Goal: Task Accomplishment & Management: Complete application form

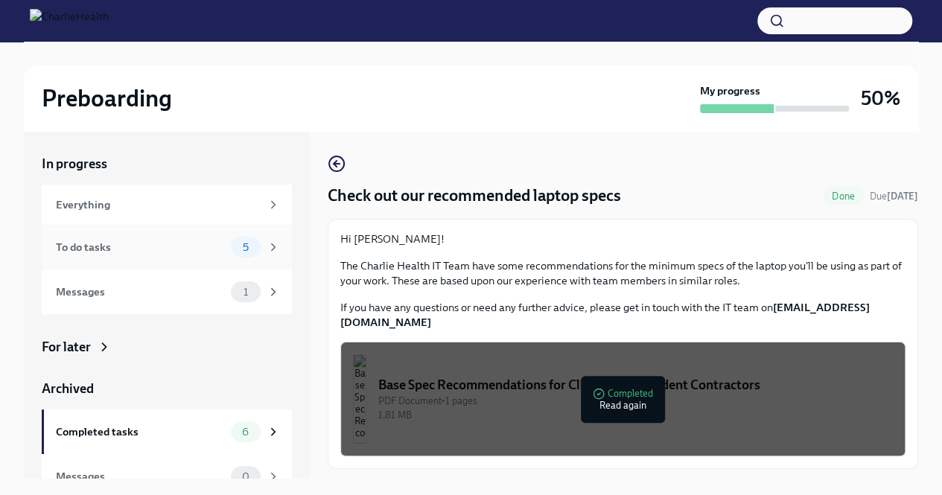
click at [178, 263] on div "To do tasks 5" at bounding box center [167, 247] width 250 height 45
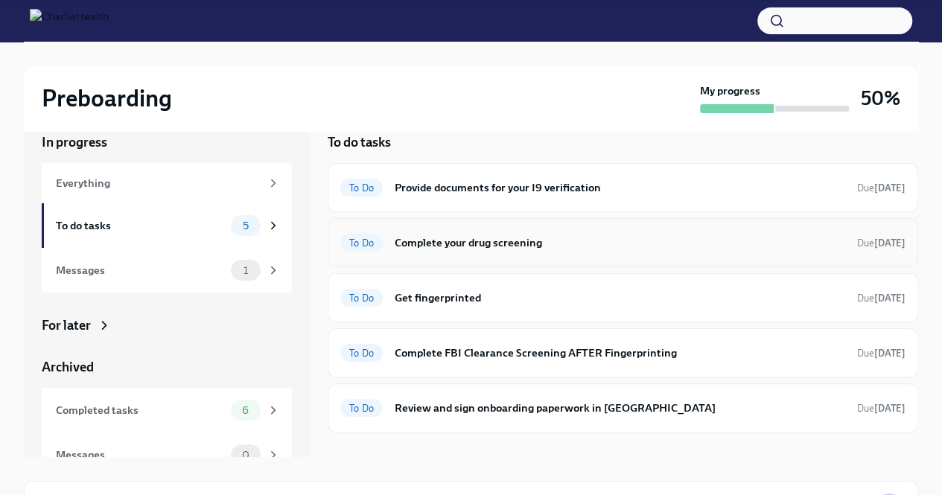
scroll to position [22, 0]
click at [484, 181] on h6 "Provide documents for your I9 verification" at bounding box center [619, 187] width 450 height 16
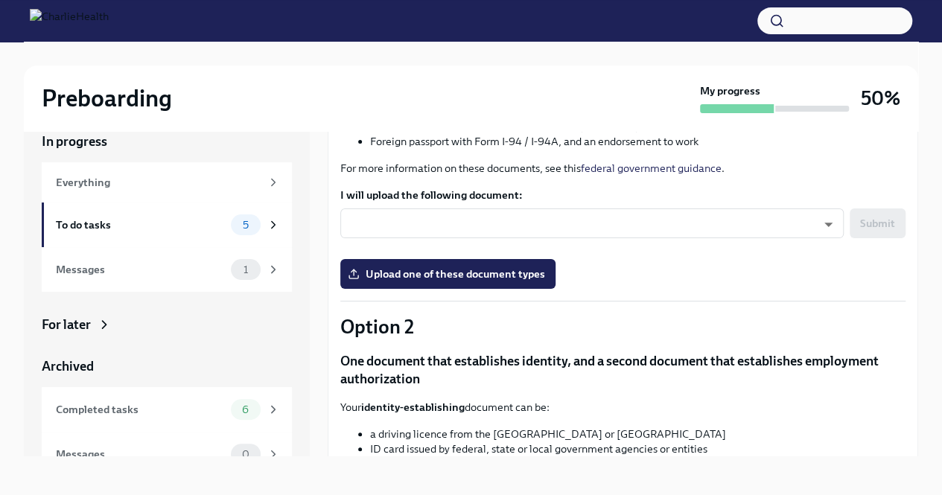
scroll to position [461, 0]
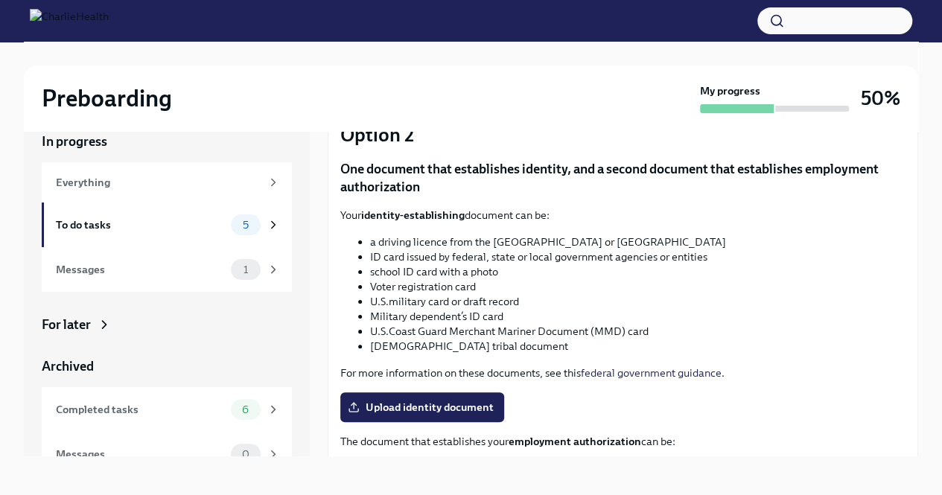
drag, startPoint x: 529, startPoint y: 313, endPoint x: 464, endPoint y: 298, distance: 67.3
click at [464, 298] on li "U.S.military card or draft record" at bounding box center [637, 301] width 535 height 15
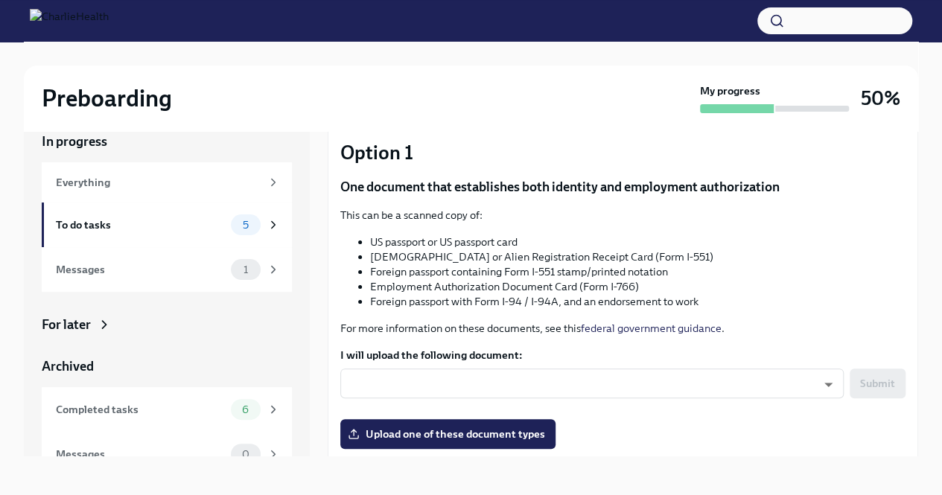
scroll to position [0, 0]
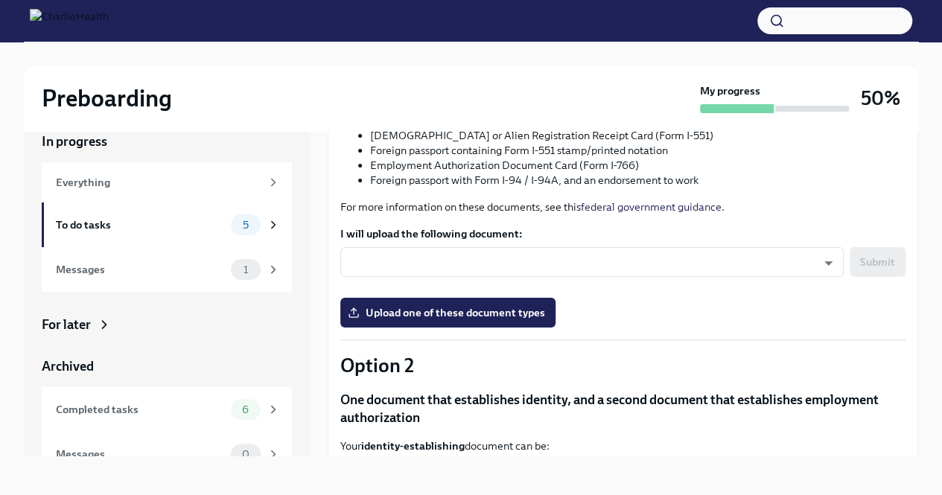
scroll to position [249, 0]
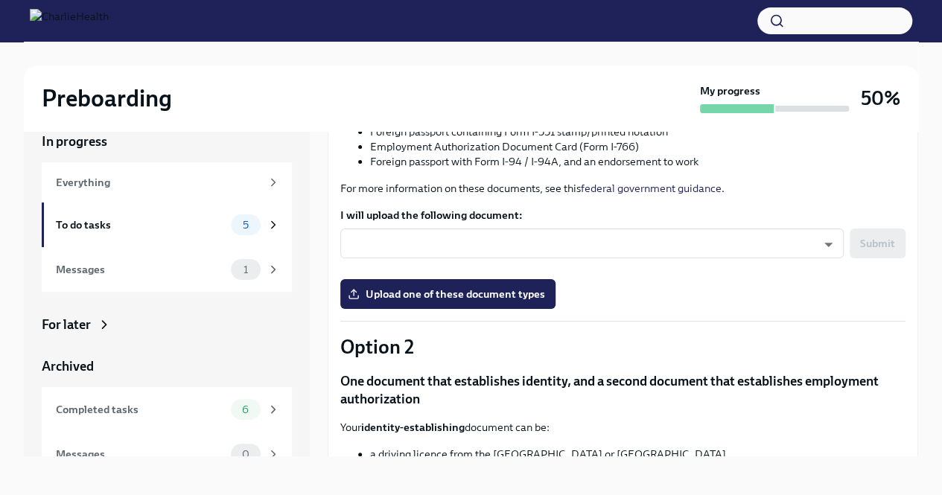
click at [411, 258] on div "​ ​ Submit" at bounding box center [622, 248] width 565 height 39
click at [403, 247] on body "Preboarding My progress 50% In progress Everything To do tasks 5 Messages 1 For…" at bounding box center [471, 238] width 942 height 520
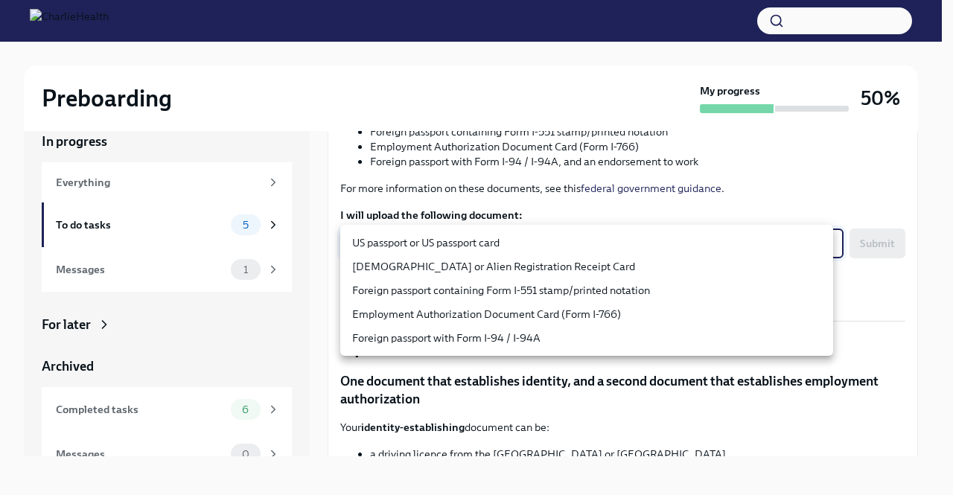
click at [403, 247] on li "US passport or US passport card" at bounding box center [586, 243] width 493 height 24
type input "KnYOjnC8x"
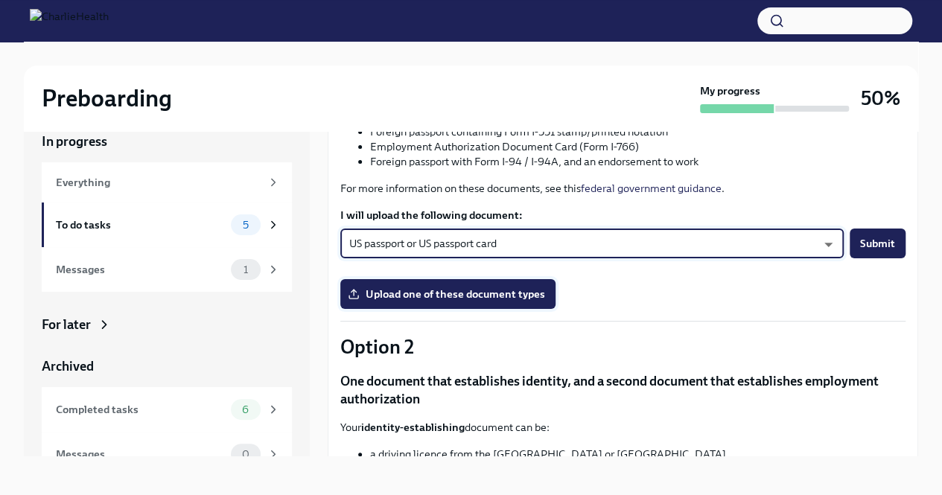
click at [406, 290] on span "Upload one of these document types" at bounding box center [448, 294] width 194 height 15
click at [0, 0] on input "Upload one of these document types" at bounding box center [0, 0] width 0 height 0
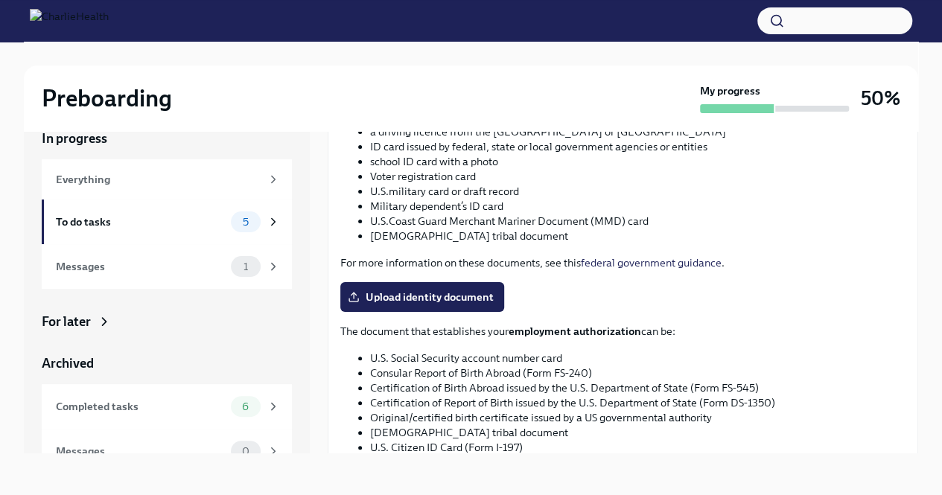
scroll to position [584, 0]
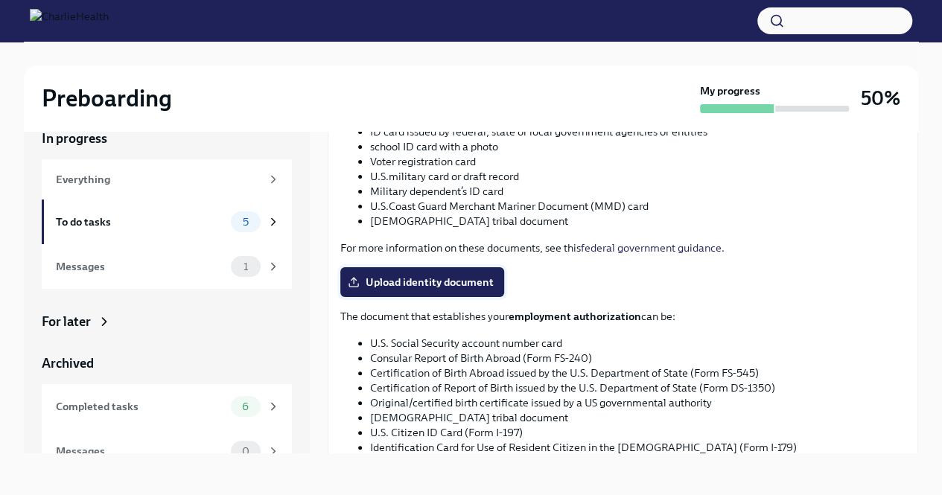
click at [461, 278] on span "Upload identity document" at bounding box center [422, 282] width 143 height 15
click at [0, 0] on input "Upload identity document" at bounding box center [0, 0] width 0 height 0
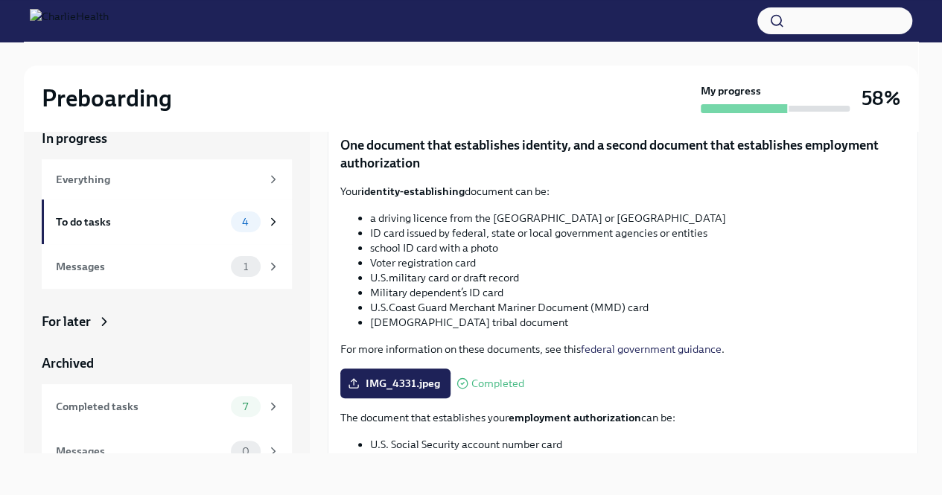
scroll to position [728, 0]
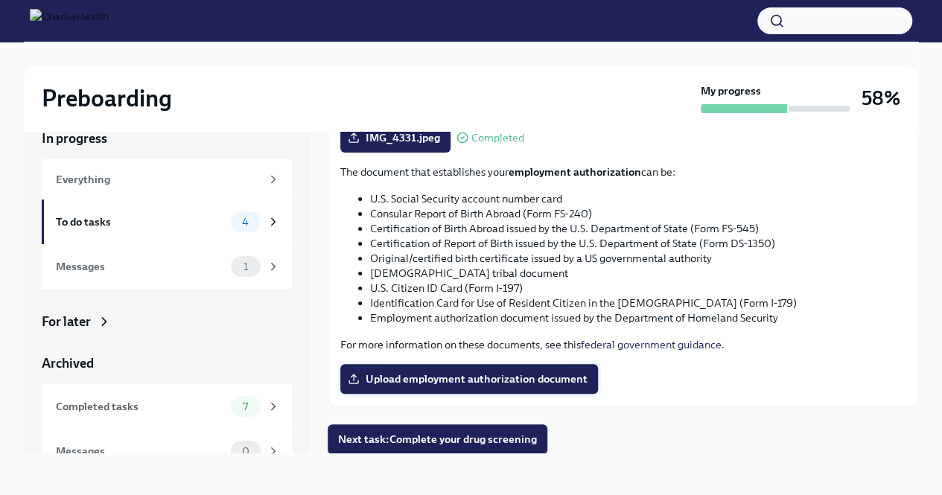
click at [490, 370] on label "Upload employment authorization document" at bounding box center [469, 379] width 258 height 30
click at [0, 0] on input "Upload employment authorization document" at bounding box center [0, 0] width 0 height 0
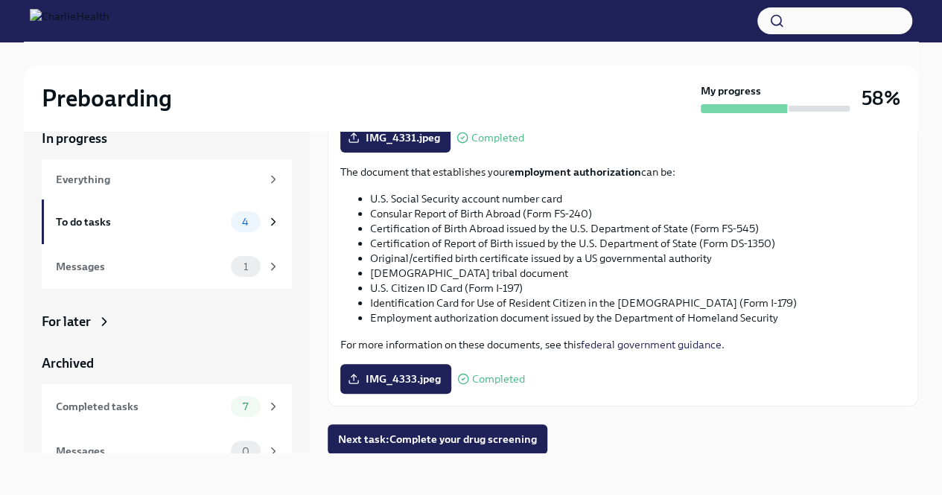
scroll to position [0, 0]
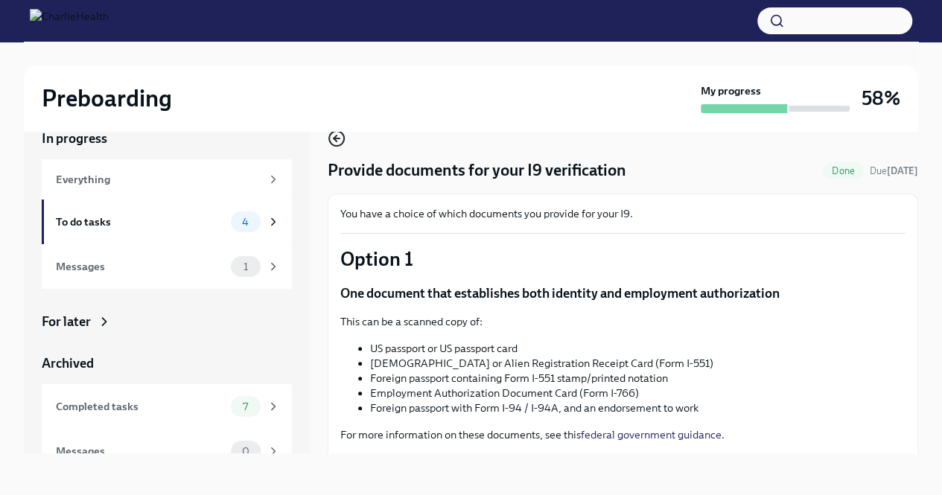
click at [344, 139] on circle "button" at bounding box center [336, 138] width 15 height 15
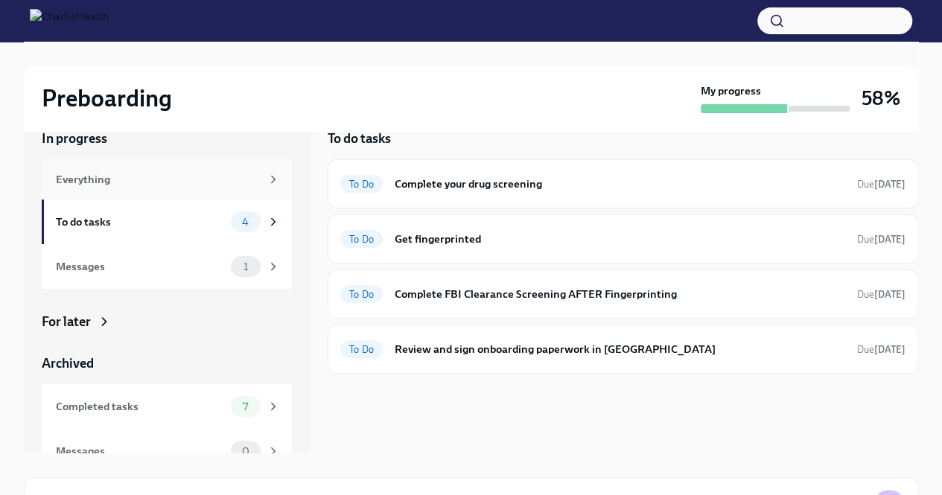
click at [139, 197] on div "Everything" at bounding box center [167, 179] width 250 height 40
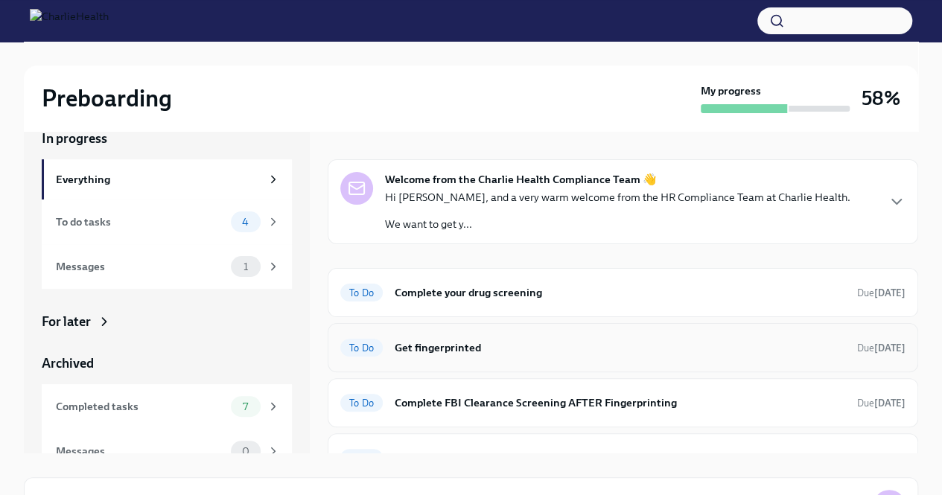
scroll to position [26, 0]
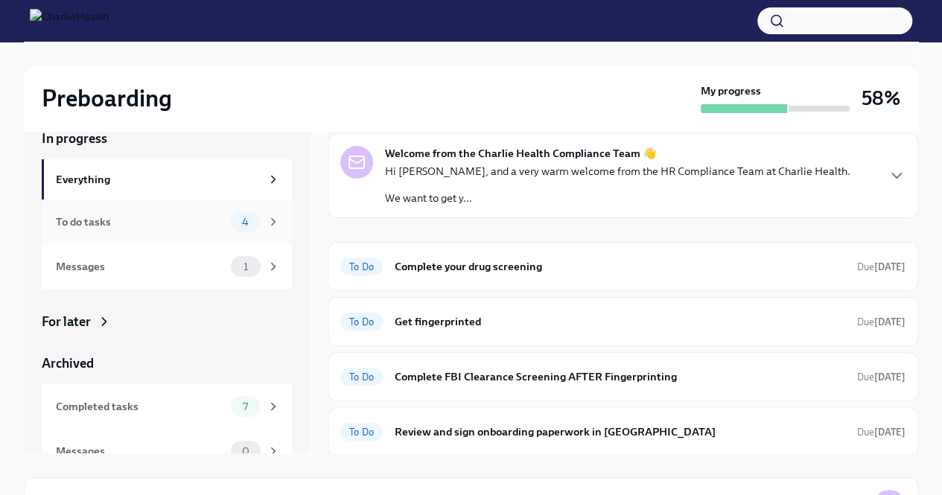
click at [153, 219] on div "To do tasks" at bounding box center [140, 222] width 169 height 16
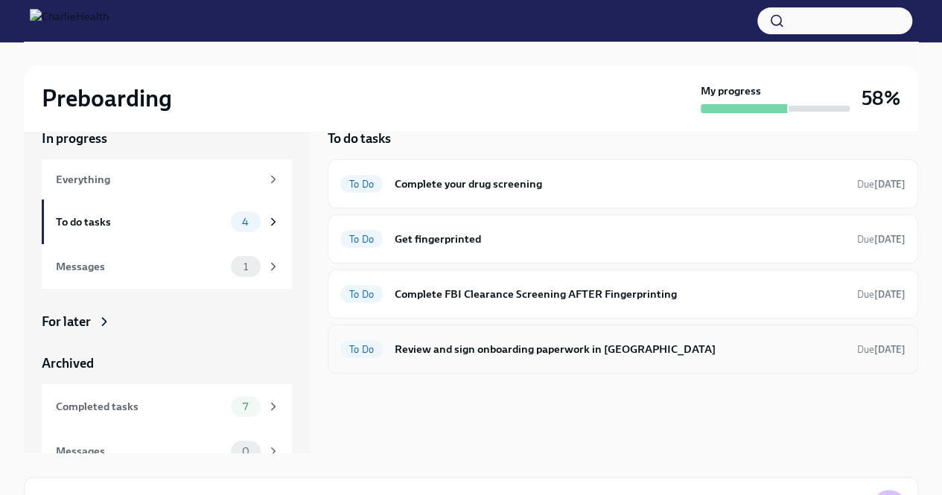
click at [537, 348] on h6 "Review and sign onboarding paperwork in [GEOGRAPHIC_DATA]" at bounding box center [619, 349] width 450 height 16
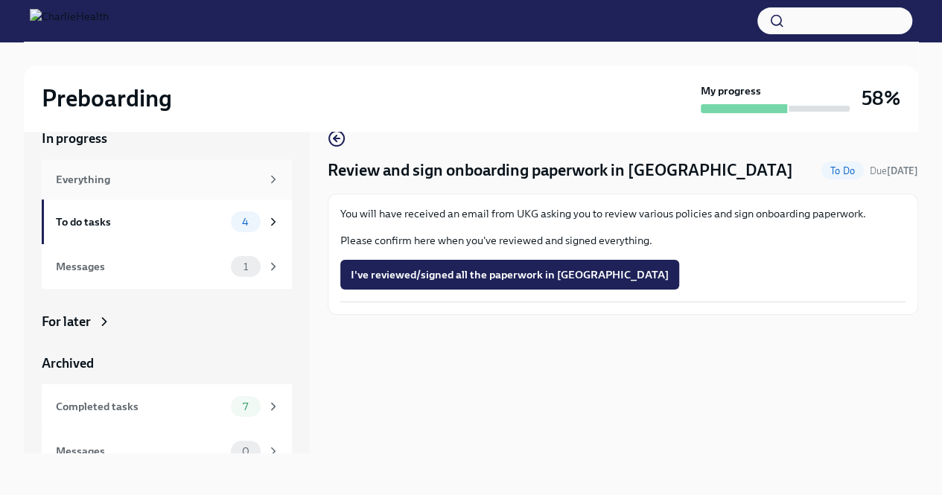
click at [164, 179] on div "Everything" at bounding box center [158, 179] width 205 height 16
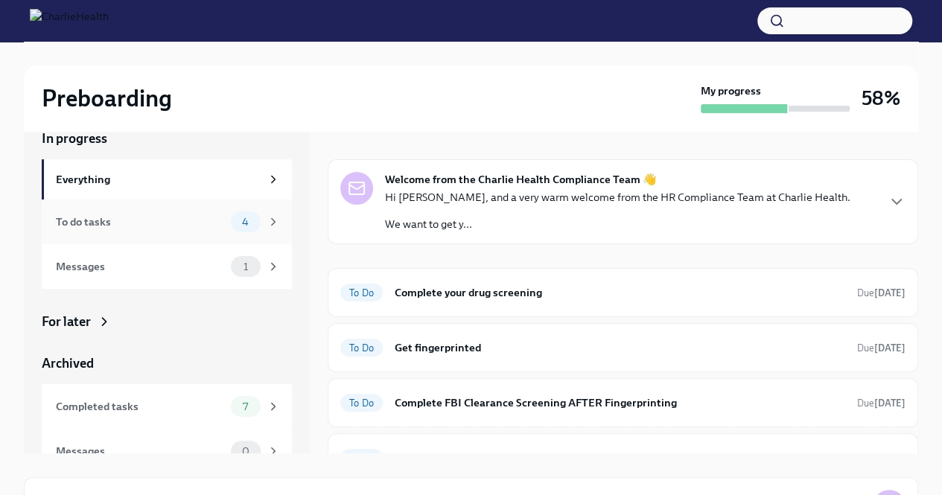
click at [160, 223] on div "To do tasks" at bounding box center [140, 222] width 169 height 16
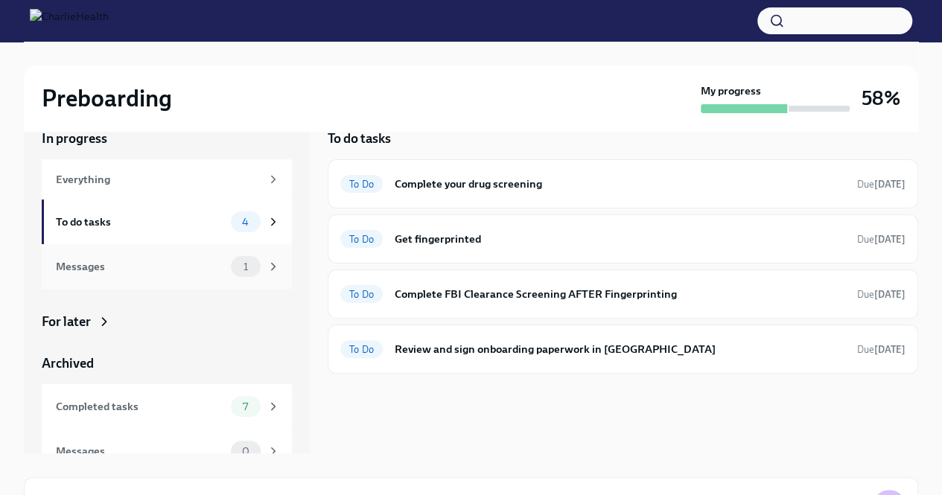
click at [150, 277] on div "Messages 1" at bounding box center [167, 266] width 250 height 45
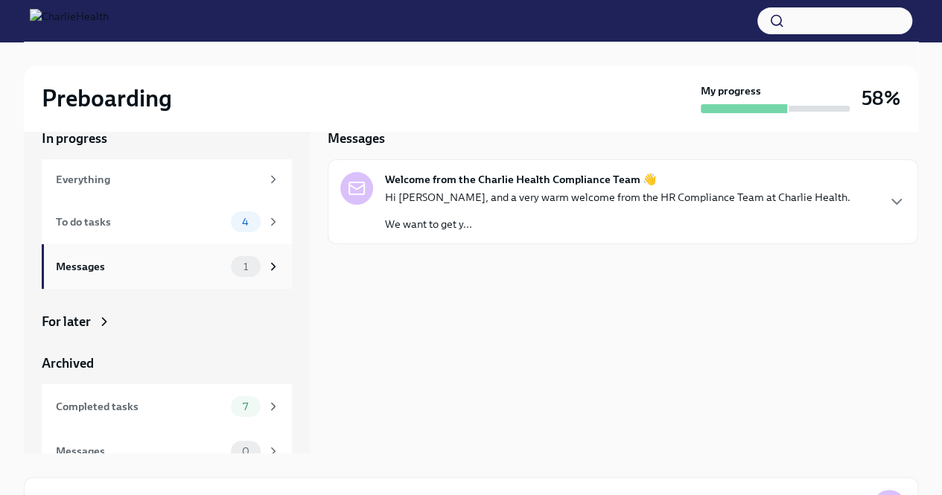
click at [145, 253] on div "Messages 1" at bounding box center [167, 266] width 250 height 45
click at [144, 245] on div "Messages 1" at bounding box center [167, 266] width 250 height 45
click at [144, 223] on div "To do tasks" at bounding box center [140, 222] width 169 height 16
